Goal: Transaction & Acquisition: Subscribe to service/newsletter

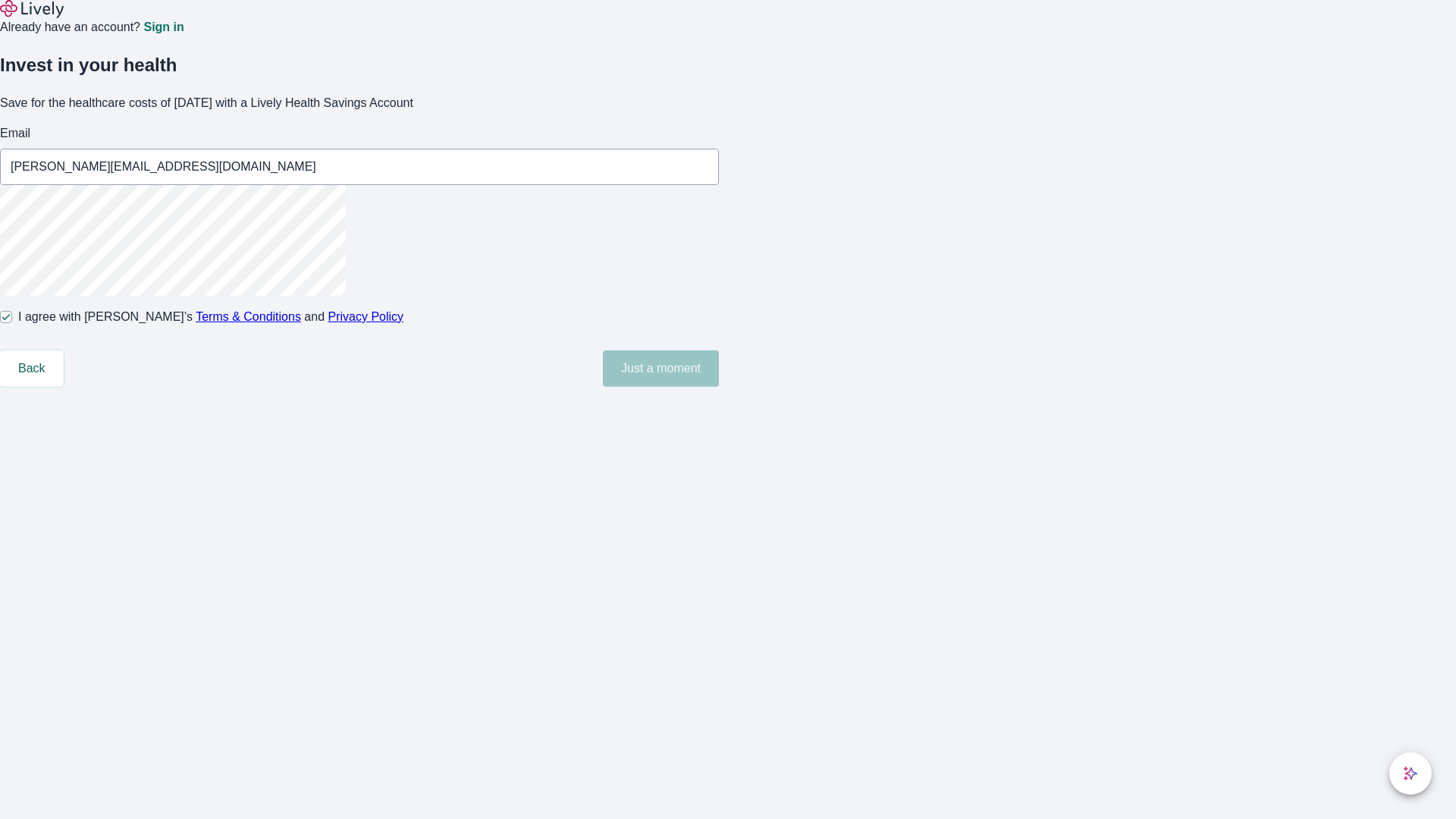
type input "[PERSON_NAME][EMAIL_ADDRESS][DOMAIN_NAME]"
click at [12, 323] on input "I agree with Lively’s Terms & Conditions and Privacy Policy" at bounding box center [6, 317] width 12 height 12
checkbox input "false"
type input "[EMAIL_ADDRESS][DOMAIN_NAME]"
click at [12, 323] on input "I agree with Lively’s Terms & Conditions and Privacy Policy" at bounding box center [6, 317] width 12 height 12
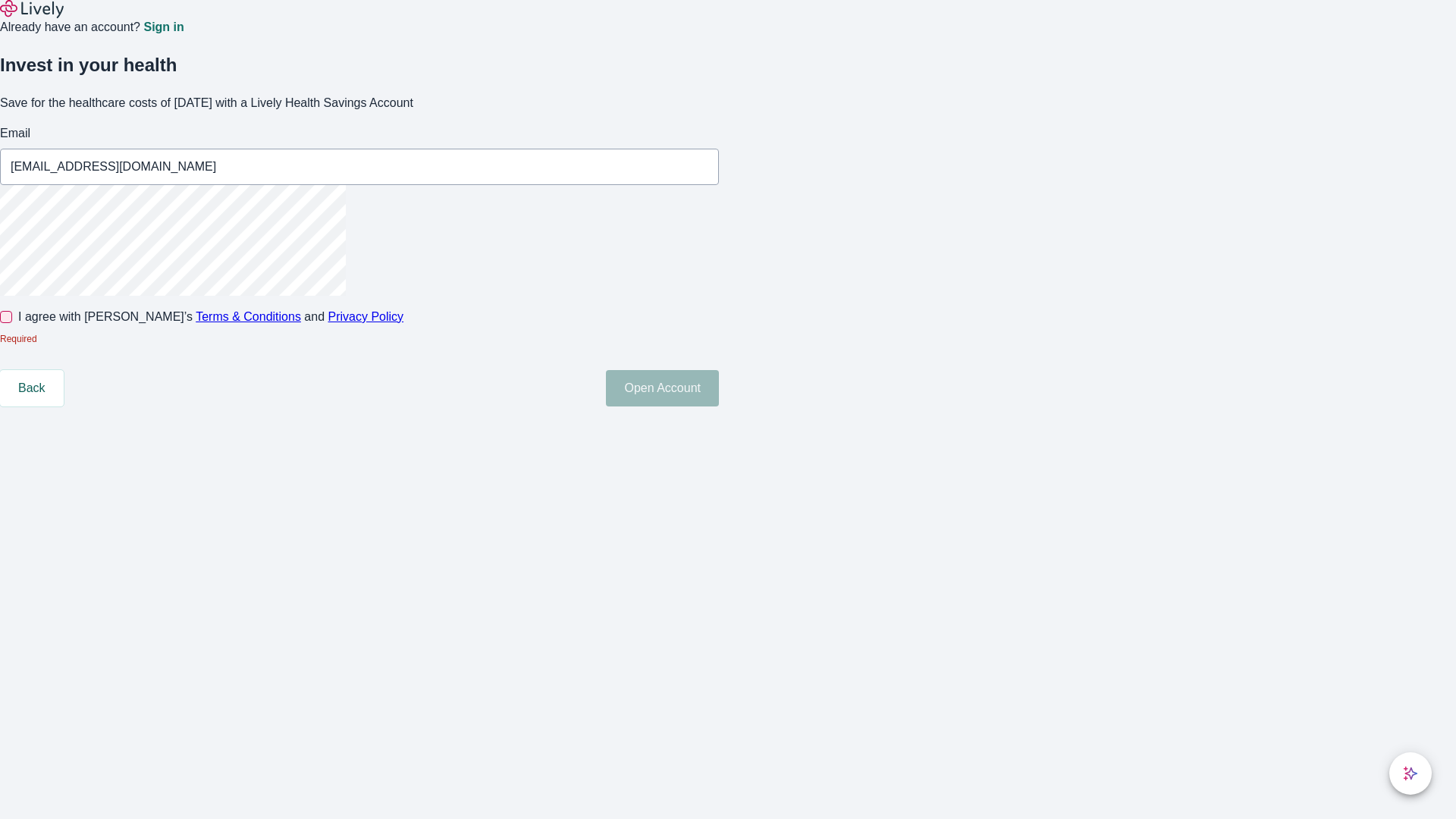
checkbox input "true"
click at [719, 407] on button "Open Account" at bounding box center [662, 388] width 113 height 37
